Goal: Entertainment & Leisure: Consume media (video, audio)

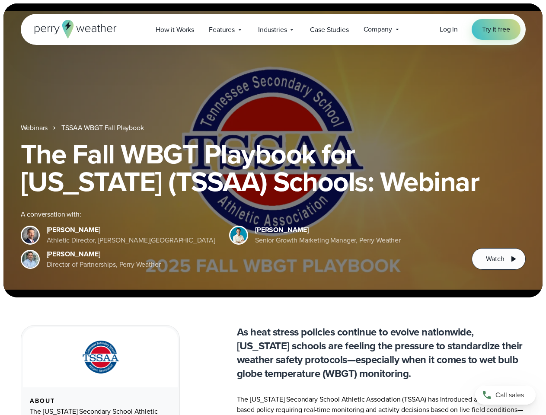
click at [273, 208] on div "The Fall WBGT Playbook for [US_STATE] (TSSAA) Schools: Webinar A conversation w…" at bounding box center [273, 205] width 505 height 130
click at [273, 29] on span "Industries" at bounding box center [272, 30] width 29 height 10
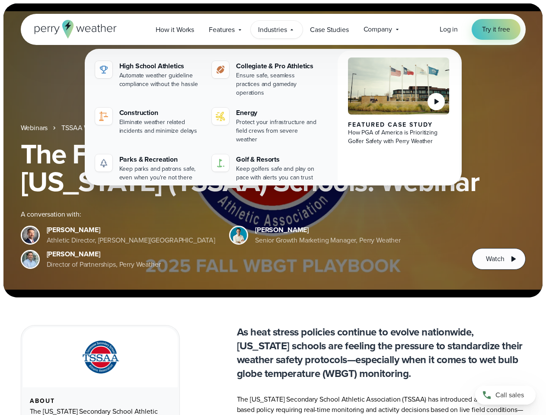
click at [273, 151] on h1 "The Fall WBGT Playbook for [US_STATE] (TSSAA) Schools: Webinar" at bounding box center [273, 167] width 505 height 55
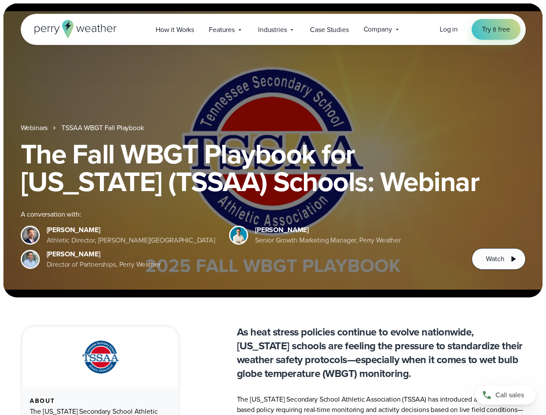
click at [103, 128] on link "TSSAA WBGT Fall Playbook" at bounding box center [102, 128] width 82 height 10
click at [499, 259] on span "Watch" at bounding box center [495, 259] width 18 height 10
